Goal: Task Accomplishment & Management: Manage account settings

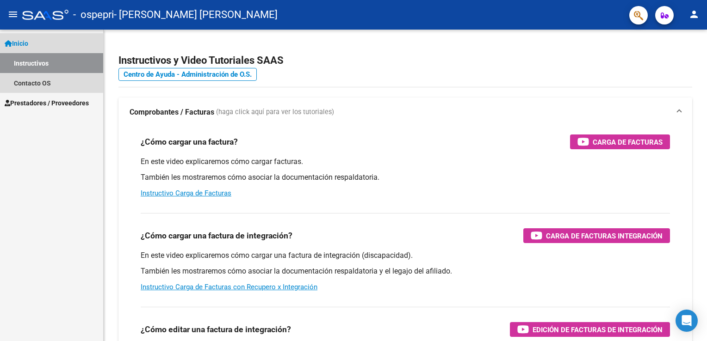
click at [28, 38] on span "Inicio" at bounding box center [17, 43] width 24 height 10
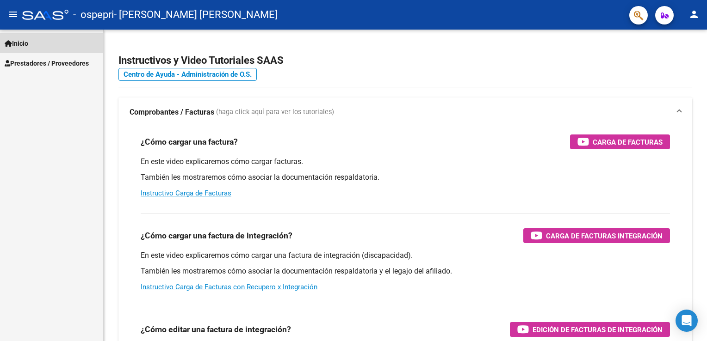
click at [28, 44] on span "Inicio" at bounding box center [17, 43] width 24 height 10
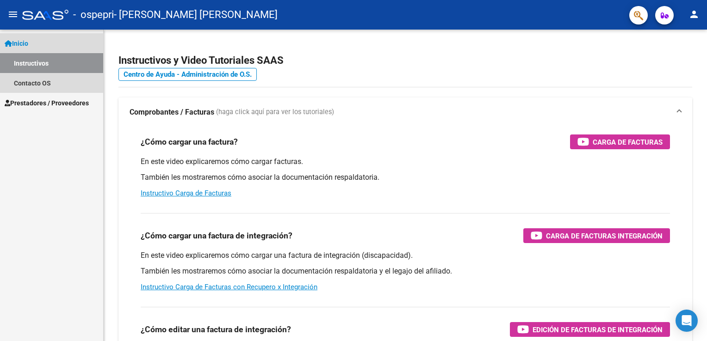
click at [15, 42] on span "Inicio" at bounding box center [17, 43] width 24 height 10
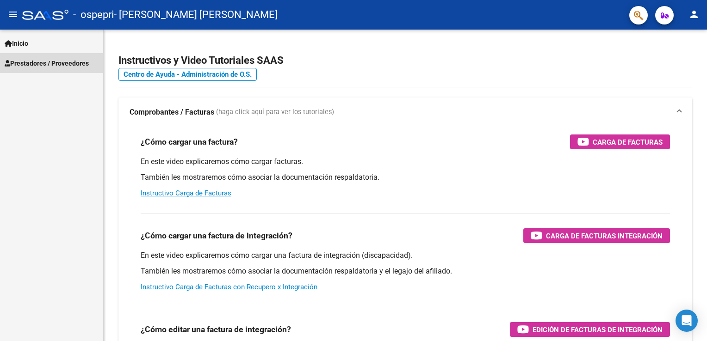
click at [39, 64] on span "Prestadores / Proveedores" at bounding box center [47, 63] width 84 height 10
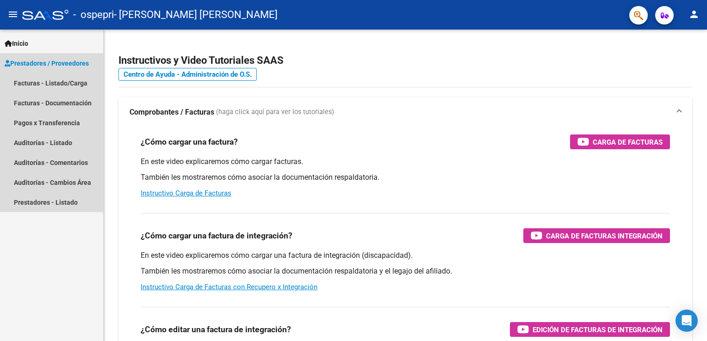
click at [39, 64] on span "Prestadores / Proveedores" at bounding box center [47, 63] width 84 height 10
click at [43, 79] on link "Facturas - Listado/Carga" at bounding box center [51, 83] width 103 height 20
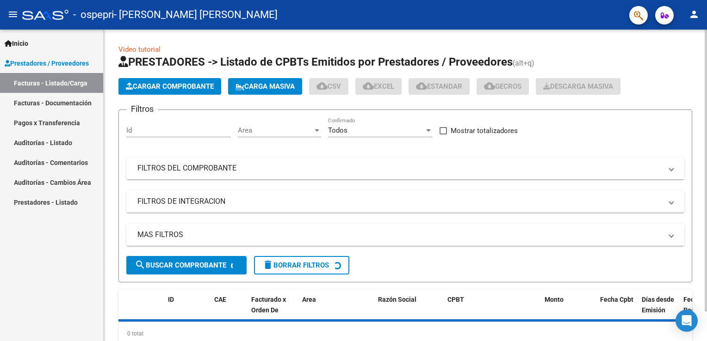
scroll to position [32, 0]
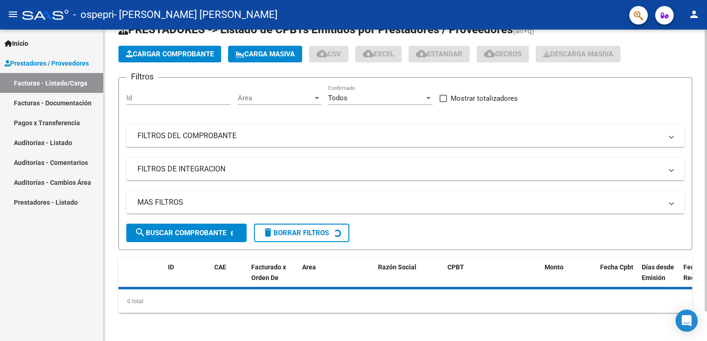
click at [705, 335] on div at bounding box center [706, 186] width 2 height 312
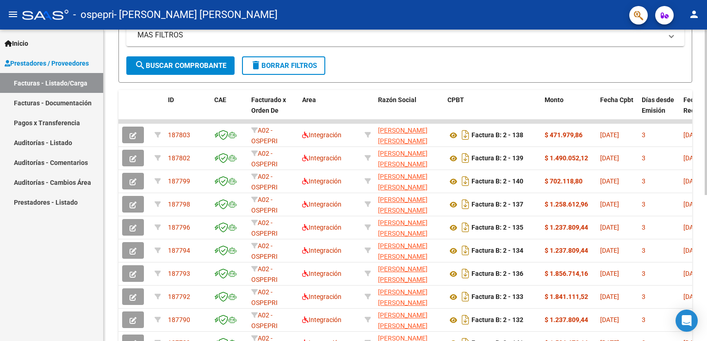
scroll to position [224, 0]
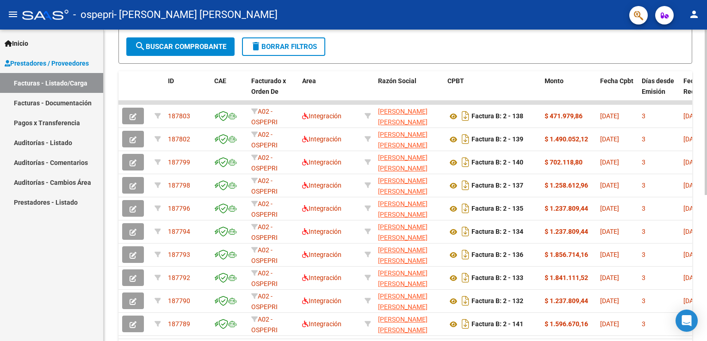
click at [707, 311] on html "menu - ospepri - [PERSON_NAME] [PERSON_NAME] person Inicio Instructivos Contact…" at bounding box center [353, 170] width 707 height 341
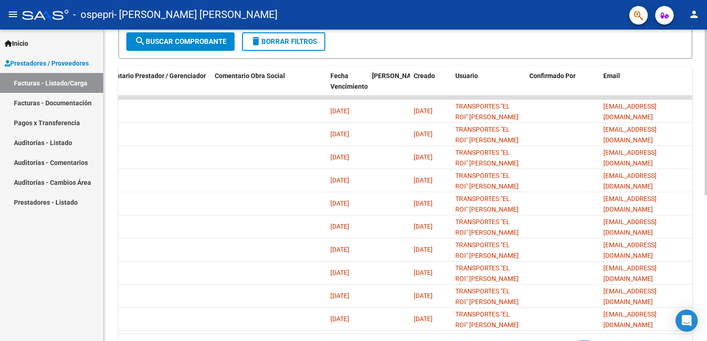
scroll to position [275, 0]
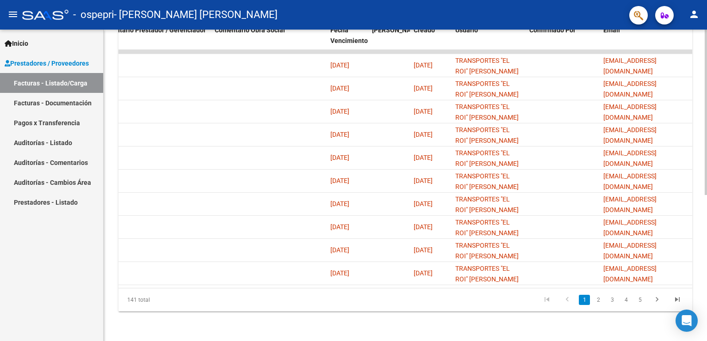
click at [706, 329] on div at bounding box center [706, 186] width 2 height 312
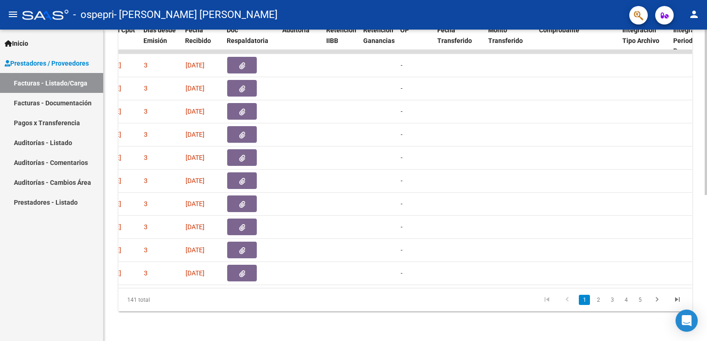
scroll to position [0, 490]
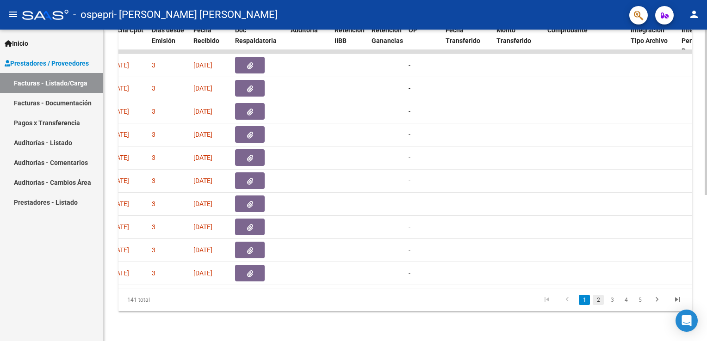
click at [600, 300] on link "2" at bounding box center [598, 300] width 11 height 10
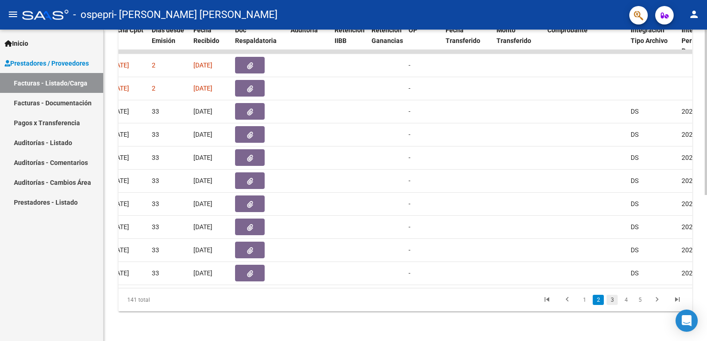
click at [617, 301] on link "3" at bounding box center [612, 300] width 11 height 10
click at [656, 304] on icon "go to next page" at bounding box center [657, 301] width 12 height 11
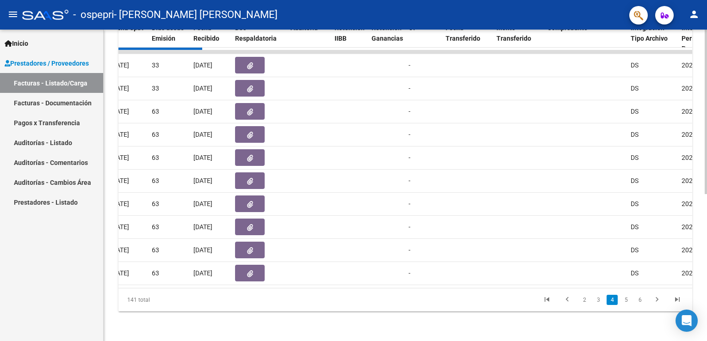
click at [656, 304] on div "141 total 2 3 4 5 6" at bounding box center [405, 300] width 574 height 23
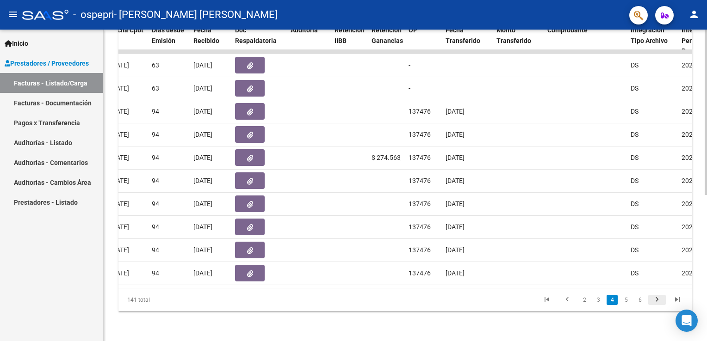
click at [657, 303] on icon "go to next page" at bounding box center [657, 301] width 12 height 11
click at [597, 303] on link "4" at bounding box center [598, 300] width 11 height 10
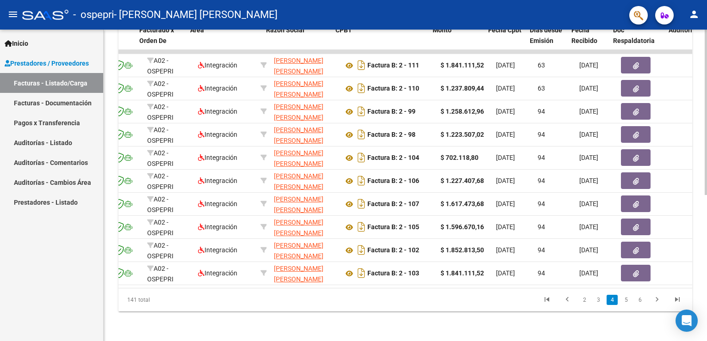
scroll to position [0, 76]
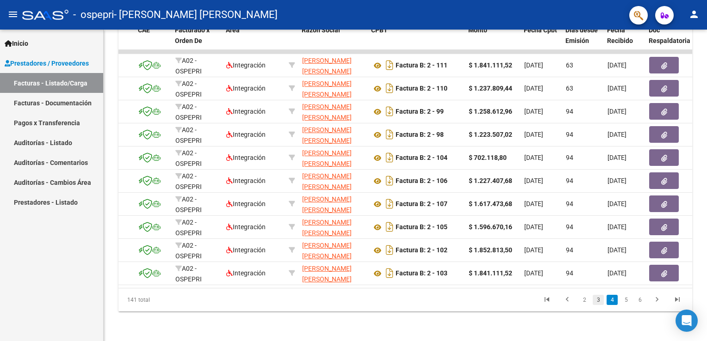
click at [601, 300] on link "3" at bounding box center [598, 300] width 11 height 10
click at [601, 300] on link "2" at bounding box center [598, 300] width 11 height 10
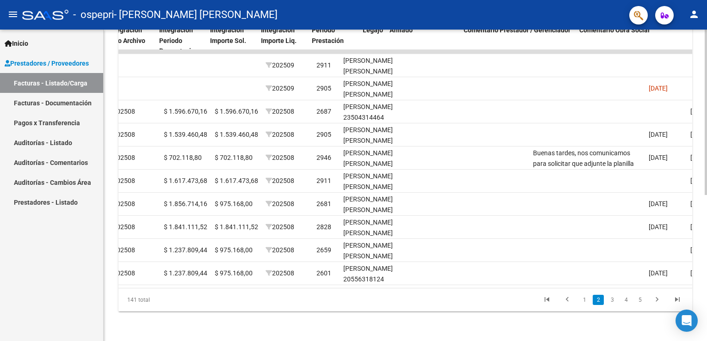
scroll to position [0, 1102]
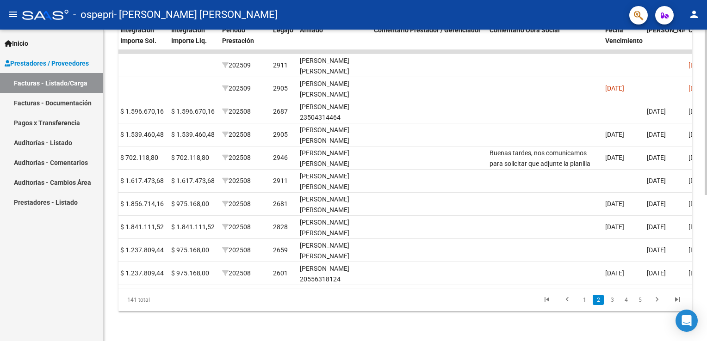
click at [703, 32] on div "Video tutorial PRESTADORES -> Listado de CPBTs Emitidos por Prestadores / Prove…" at bounding box center [405, 51] width 603 height 582
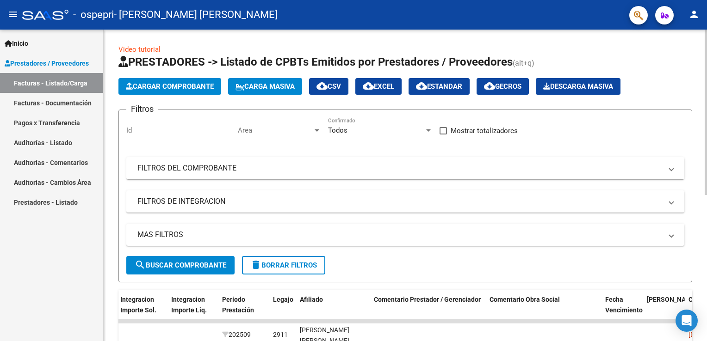
click at [705, 47] on div at bounding box center [706, 186] width 2 height 312
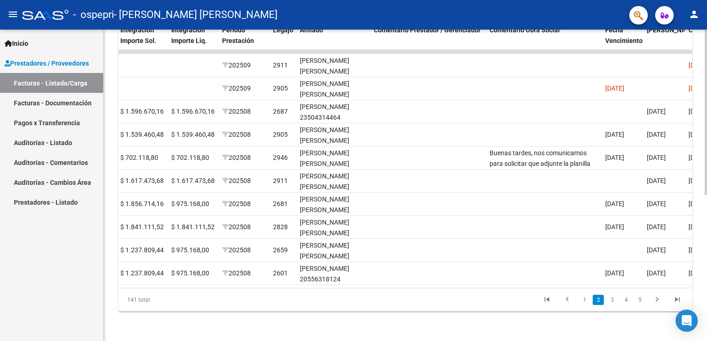
click at [705, 317] on div at bounding box center [706, 186] width 2 height 312
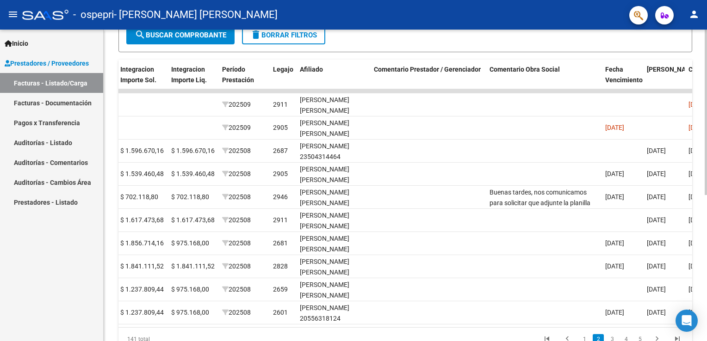
scroll to position [223, 0]
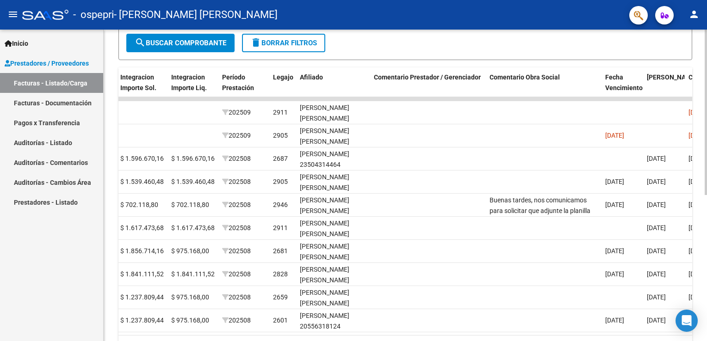
click at [704, 274] on div "Video tutorial PRESTADORES -> Listado de CPBTs Emitidos por Prestadores / Prove…" at bounding box center [407, 98] width 606 height 582
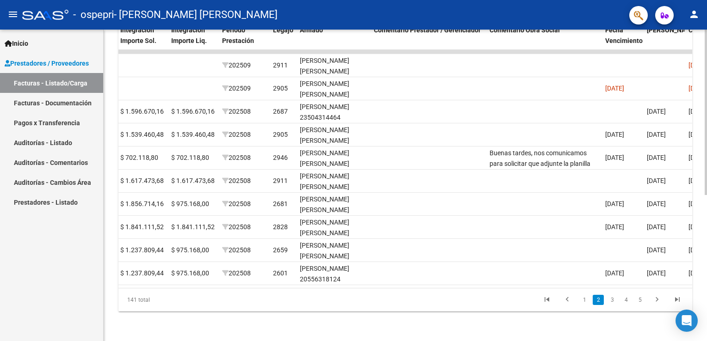
click at [706, 323] on div at bounding box center [706, 186] width 2 height 312
click at [584, 302] on link "1" at bounding box center [584, 300] width 11 height 10
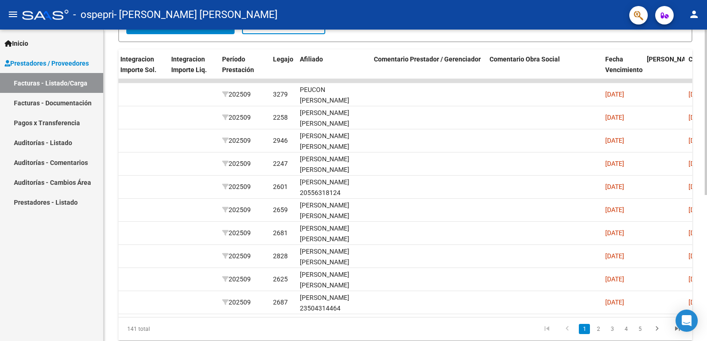
scroll to position [239, 0]
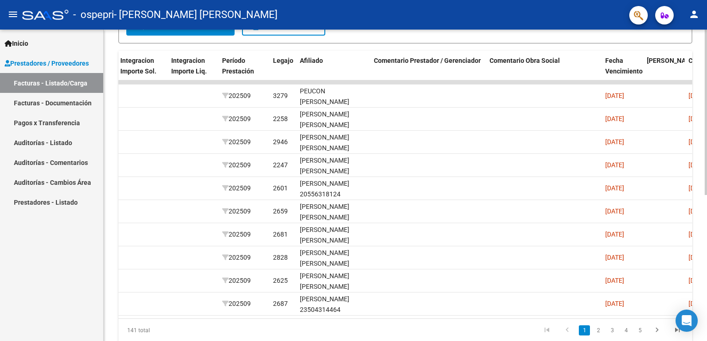
click at [705, 211] on div at bounding box center [706, 242] width 2 height 166
